Goal: Task Accomplishment & Management: Manage account settings

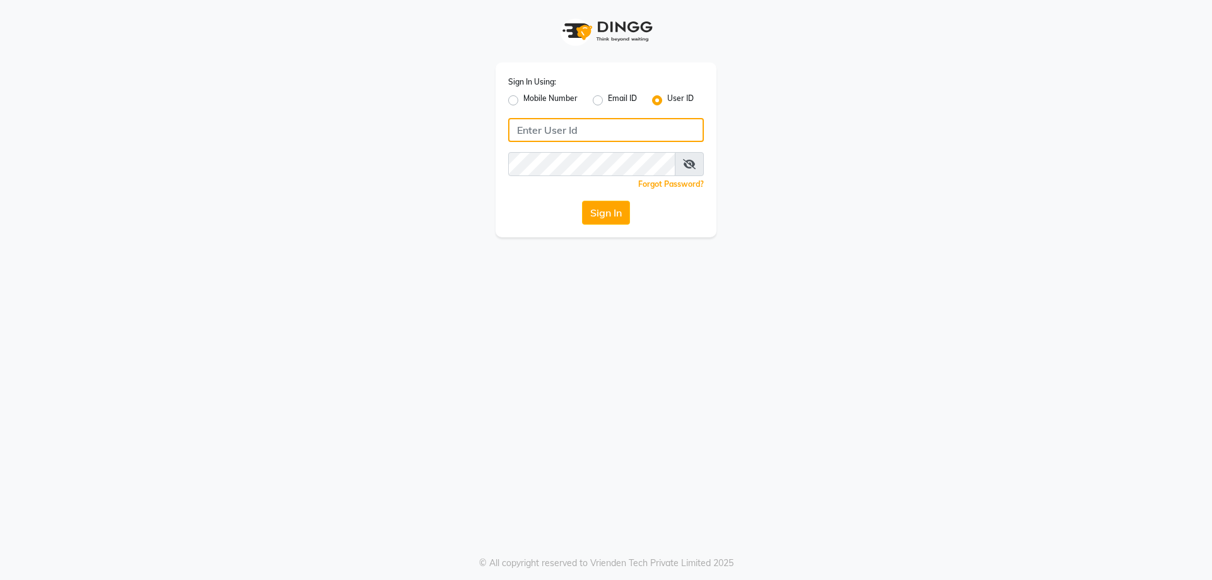
click at [609, 132] on input "Username" at bounding box center [606, 130] width 196 height 24
type input "#grwm"
click at [606, 215] on button "Sign In" at bounding box center [606, 213] width 48 height 24
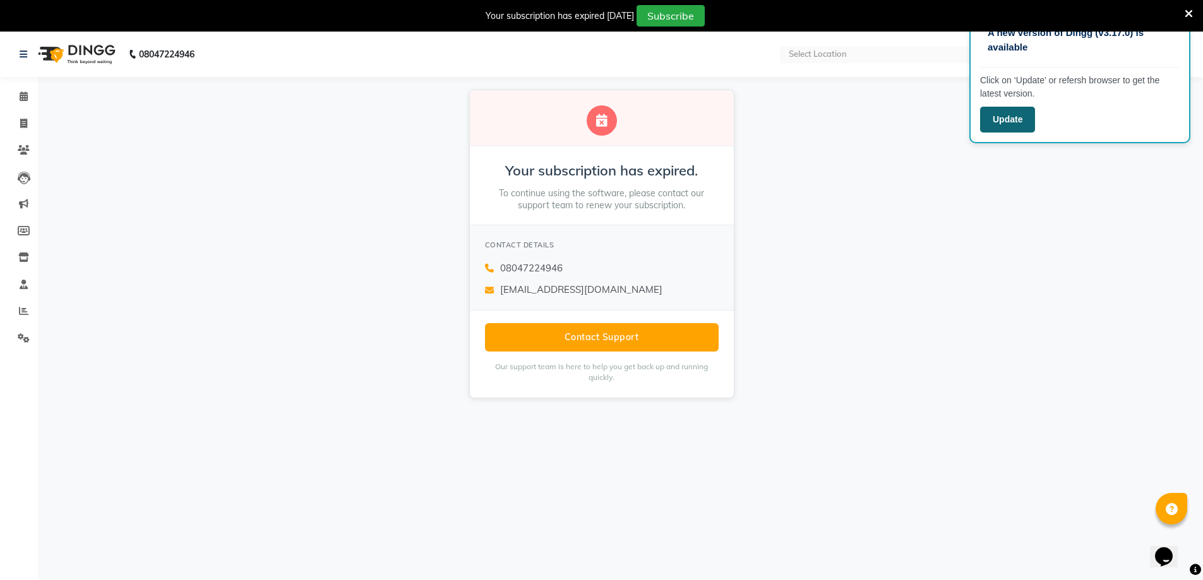
click at [1021, 127] on button "Update" at bounding box center [1007, 120] width 55 height 26
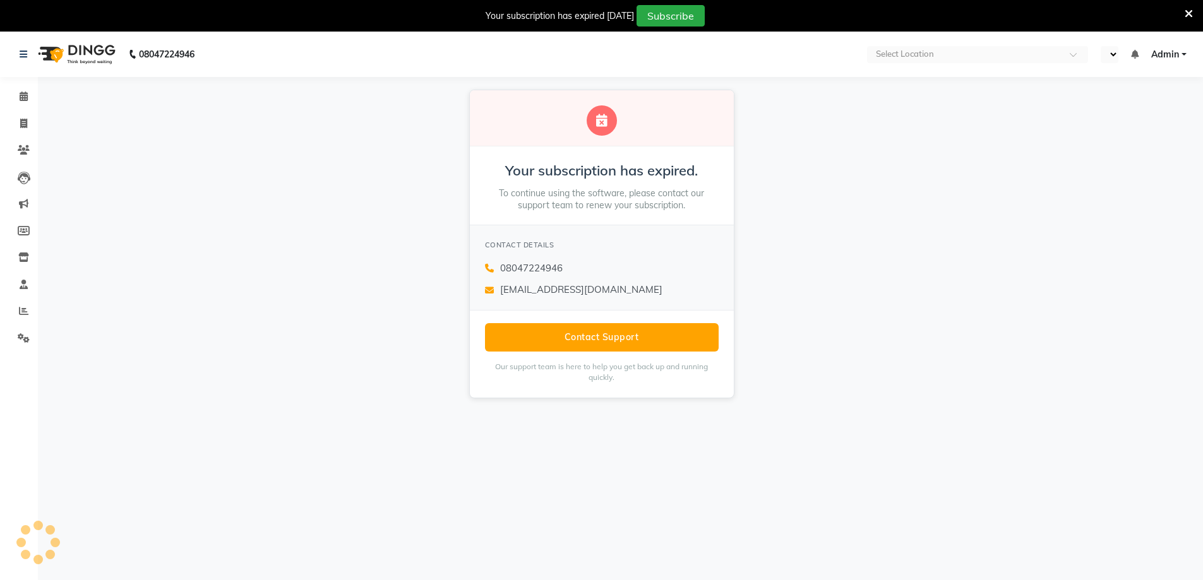
select select "en"
